Goal: Task Accomplishment & Management: Manage account settings

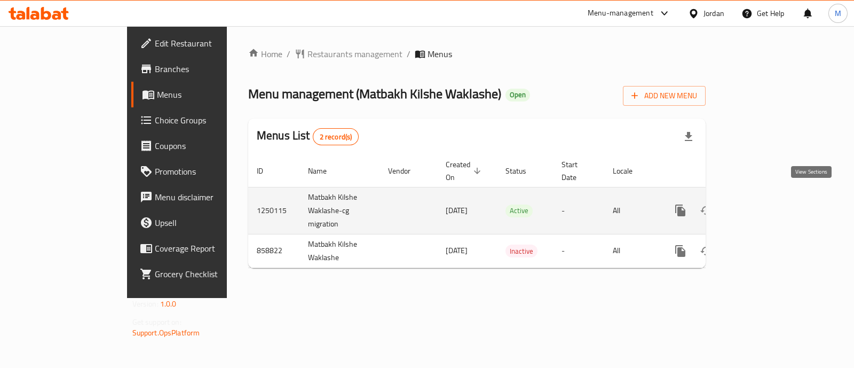
click at [763, 204] on icon "enhanced table" at bounding box center [757, 210] width 13 height 13
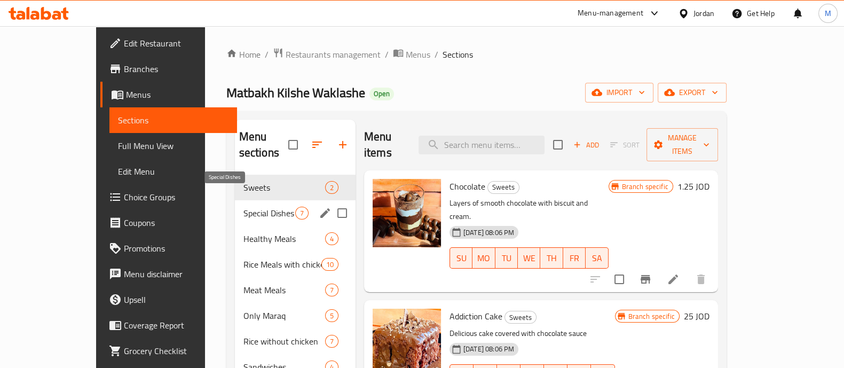
click at [243, 206] on span "Special Dishes" at bounding box center [269, 212] width 52 height 13
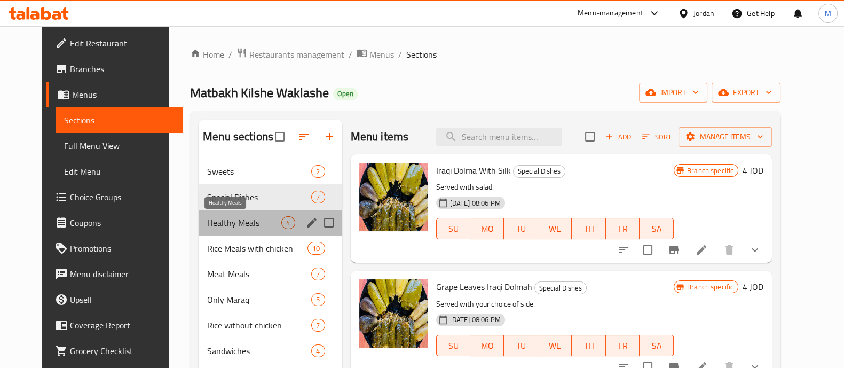
click at [210, 218] on span "Healthy Meals" at bounding box center [244, 222] width 74 height 13
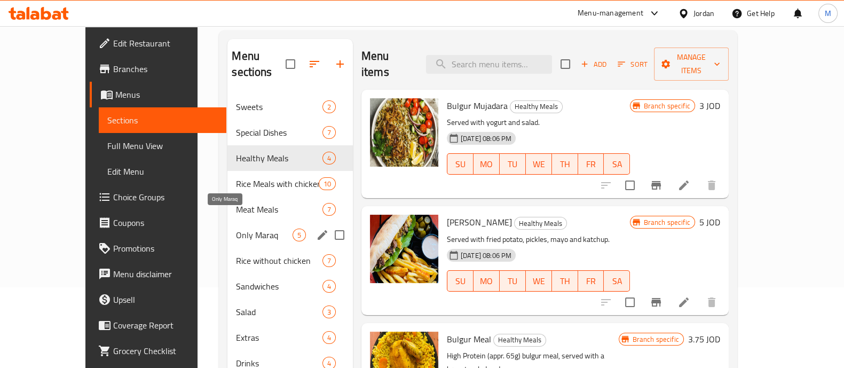
scroll to position [81, 0]
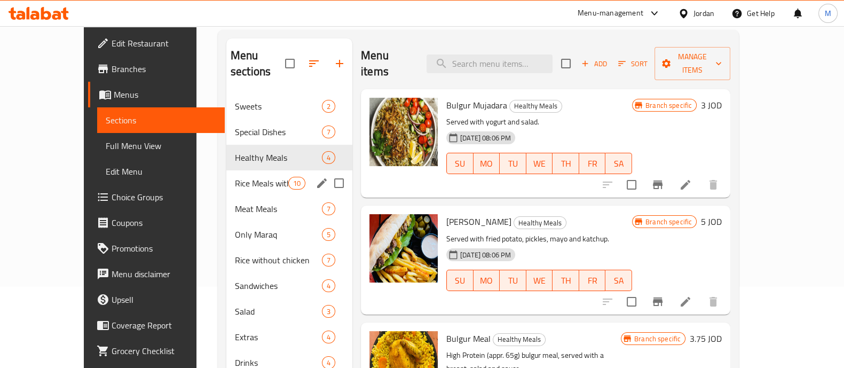
click at [230, 174] on div "Rice Meals with chicken 10" at bounding box center [289, 183] width 126 height 26
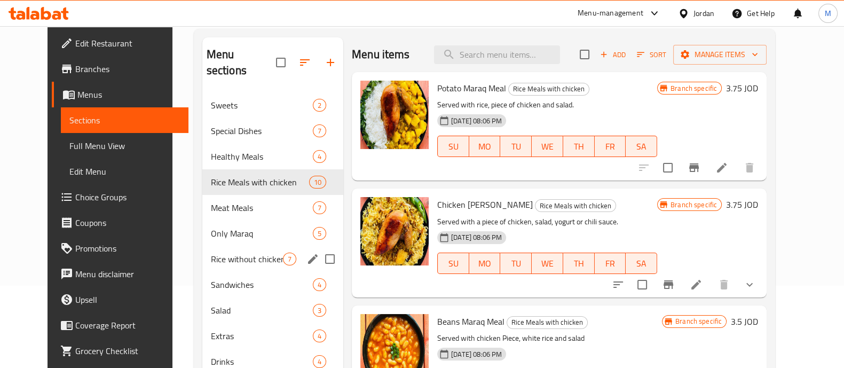
scroll to position [81, 0]
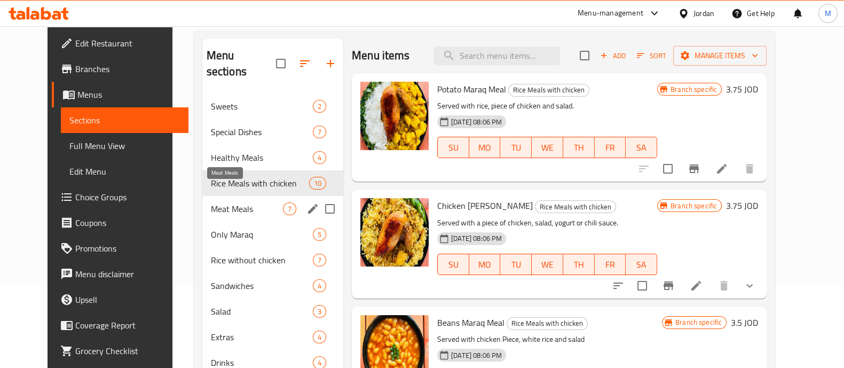
click at [220, 202] on span "Meat Meals" at bounding box center [247, 208] width 72 height 13
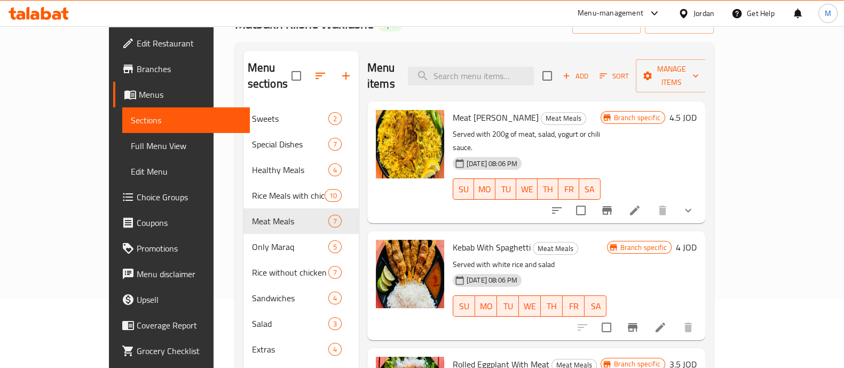
scroll to position [73, 0]
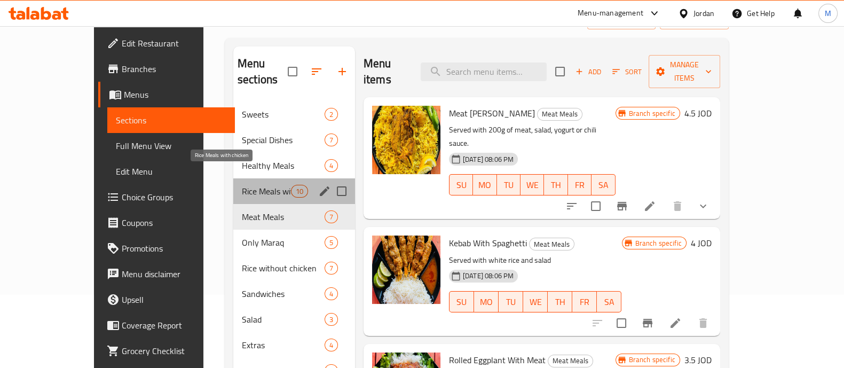
click at [242, 185] on span "Rice Meals with chicken" at bounding box center [266, 191] width 49 height 13
